Goal: Navigation & Orientation: Find specific page/section

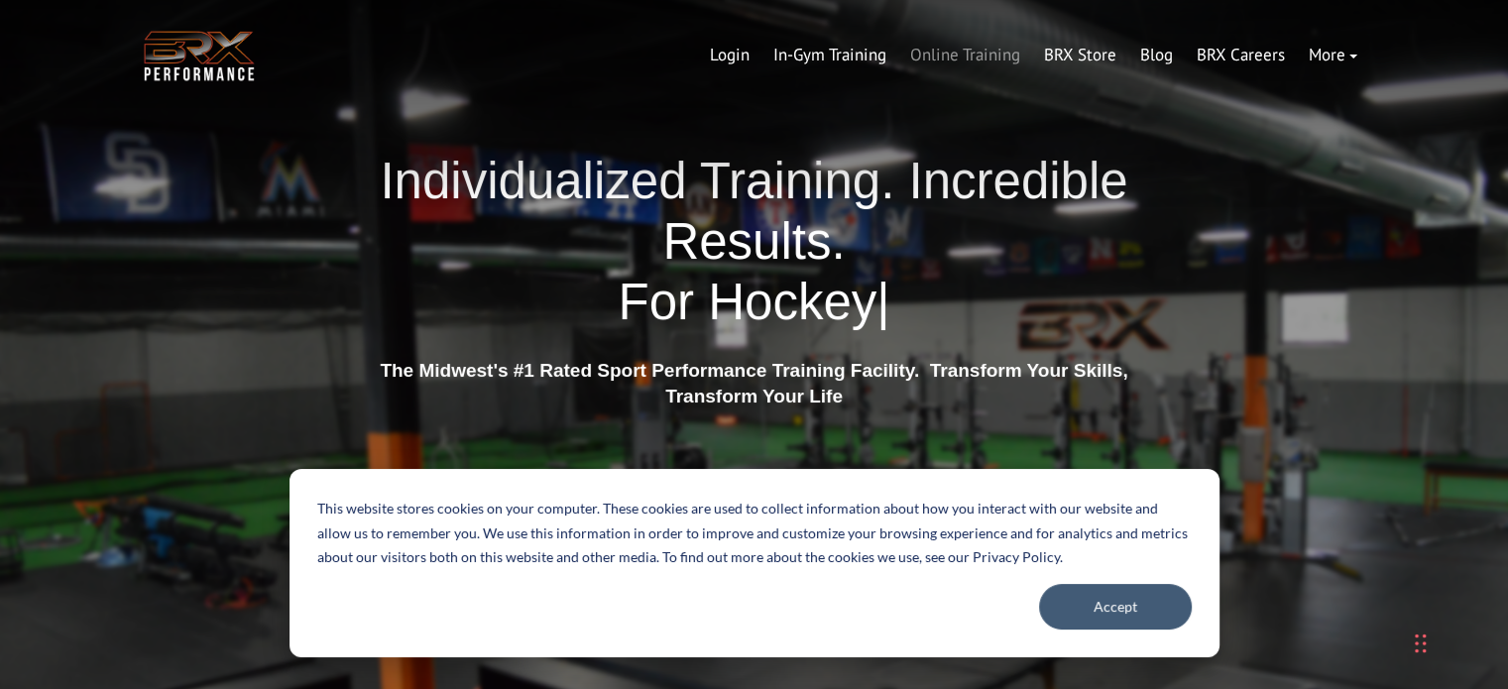
click at [959, 58] on link "Online Training" at bounding box center [965, 56] width 134 height 48
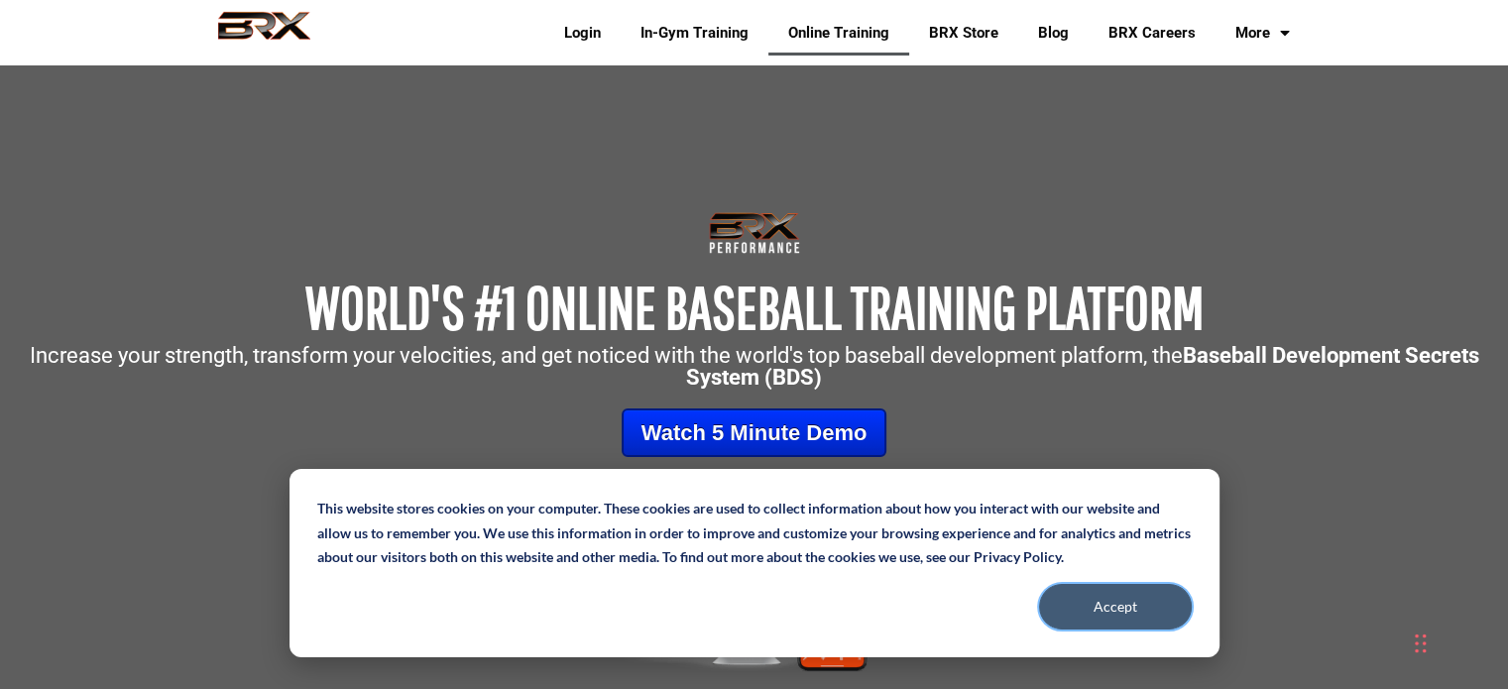
click at [1112, 607] on button "Accept" at bounding box center [1115, 607] width 153 height 46
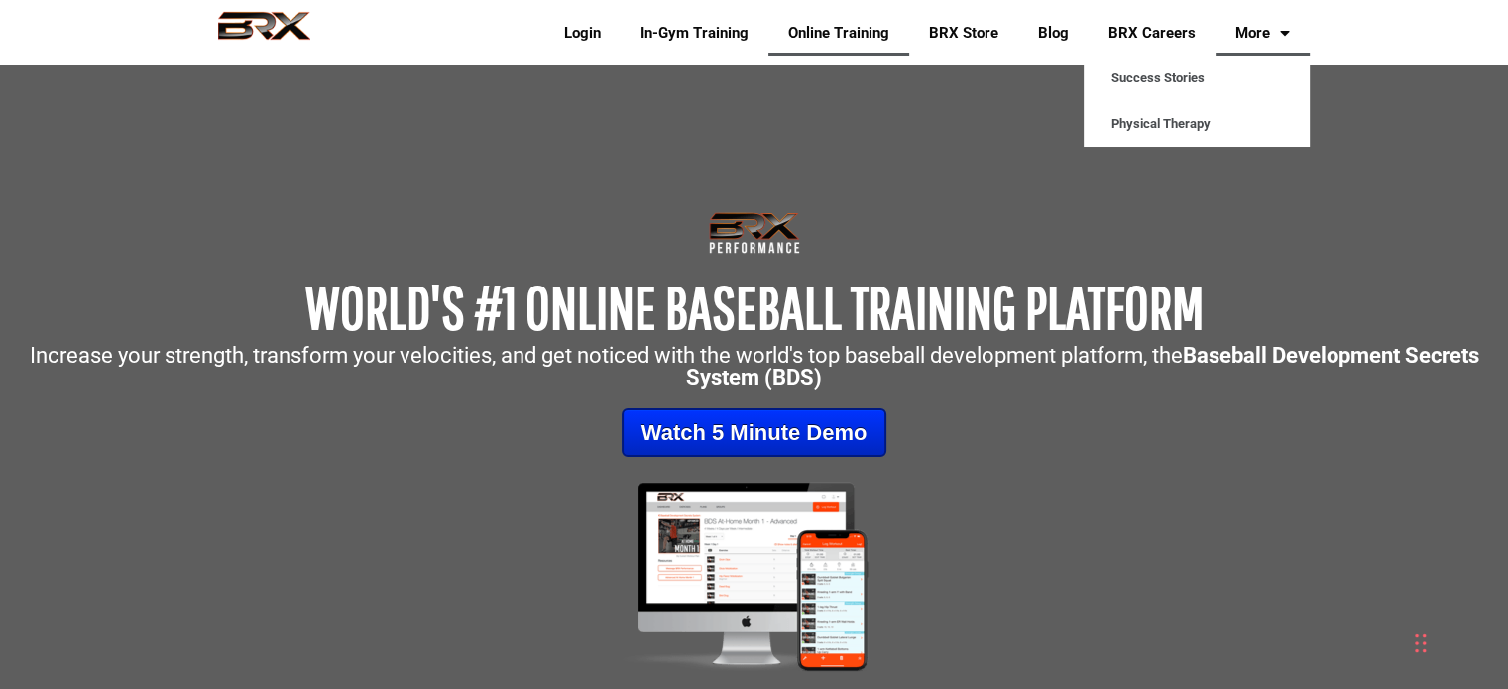
click at [1249, 35] on link "More" at bounding box center [1262, 33] width 94 height 46
